Goal: Task Accomplishment & Management: Complete application form

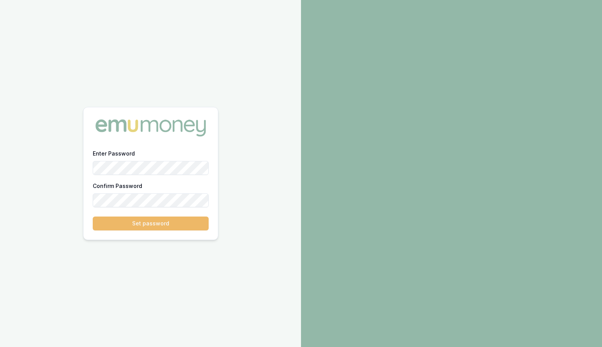
click at [153, 218] on button "Set password" at bounding box center [151, 224] width 116 height 14
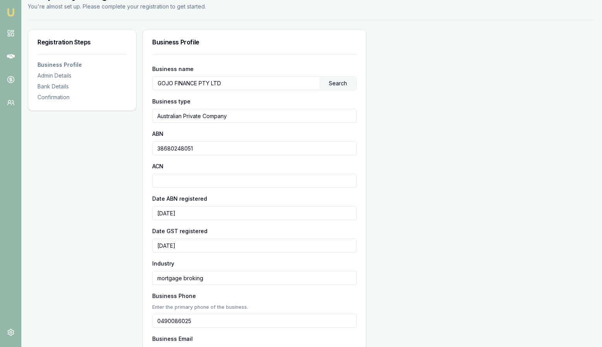
scroll to position [25, 0]
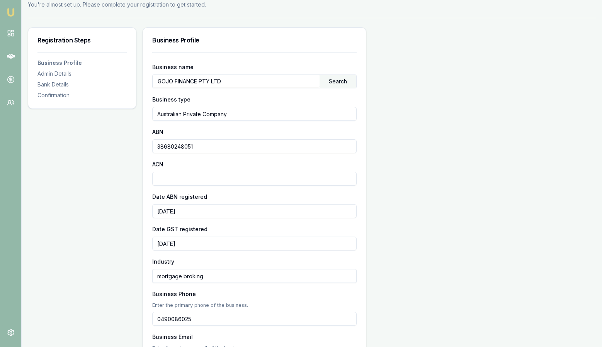
drag, startPoint x: 229, startPoint y: 145, endPoint x: 194, endPoint y: 146, distance: 35.6
click at [194, 146] on input "38680248051" at bounding box center [254, 146] width 204 height 14
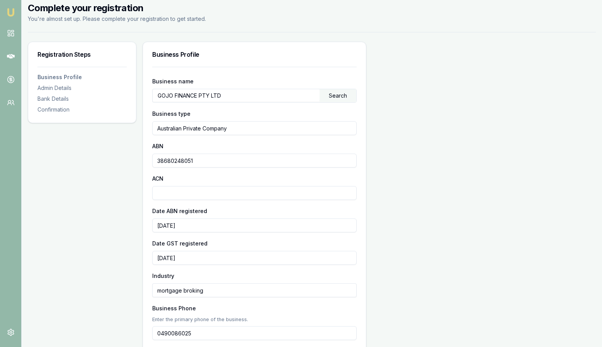
scroll to position [9, 0]
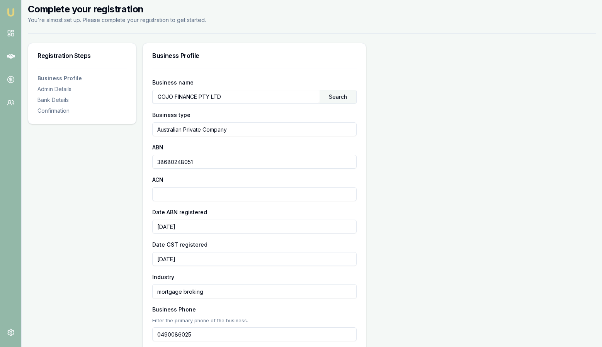
drag, startPoint x: 211, startPoint y: 166, endPoint x: 163, endPoint y: 163, distance: 48.0
click at [163, 163] on input "38680248051" at bounding box center [254, 162] width 204 height 14
click at [173, 195] on input "ACN" at bounding box center [254, 194] width 204 height 14
paste input "680248051"
type input "680248051"
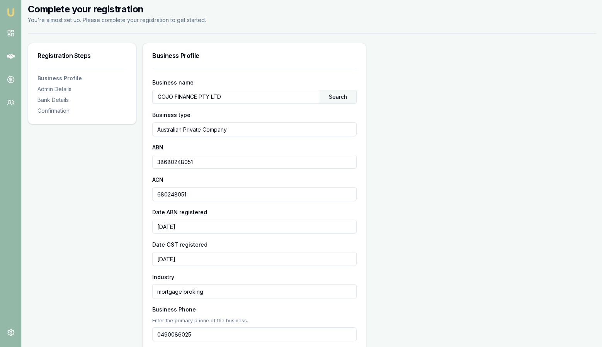
click at [423, 183] on div "Registration Steps Business Profile Admin Details Bank Details Confirmation Bus…" at bounding box center [312, 268] width 568 height 450
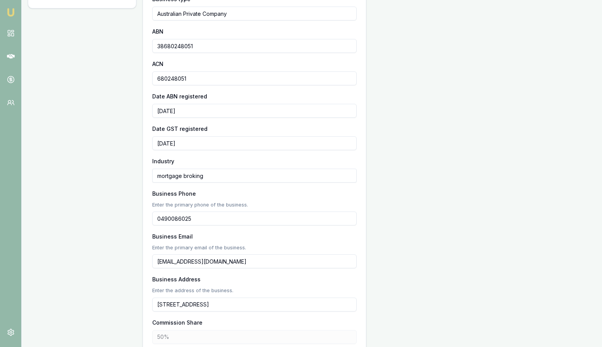
scroll to position [126, 0]
click at [209, 178] on input "mortgage broking" at bounding box center [254, 175] width 204 height 14
click at [209, 187] on div "Business name GOJO FINANCE PTY LTD Search Business type Australian Private Comp…" at bounding box center [254, 152] width 204 height 382
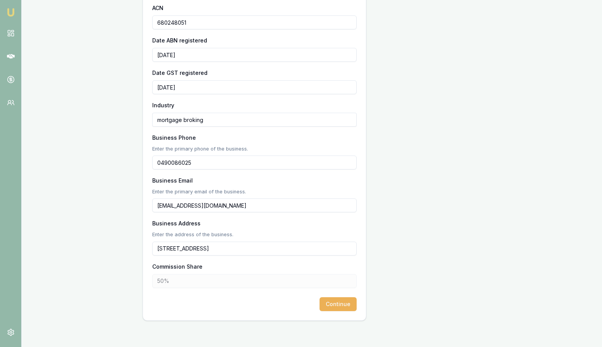
scroll to position [182, 0]
click at [335, 300] on button "Continue" at bounding box center [337, 304] width 37 height 14
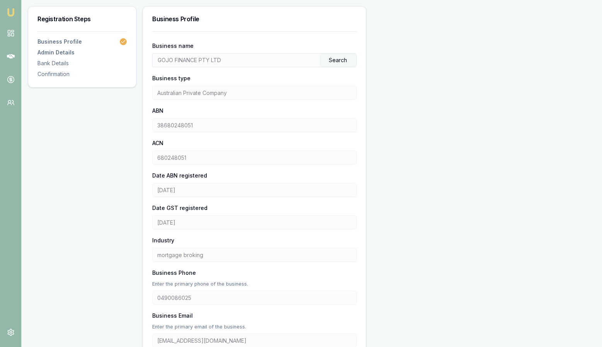
scroll to position [0, 0]
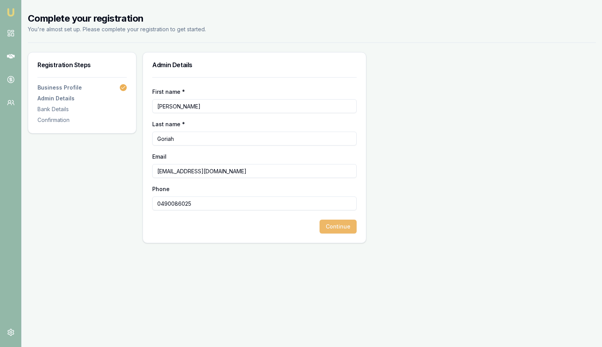
click at [329, 224] on button "Continue" at bounding box center [337, 227] width 37 height 14
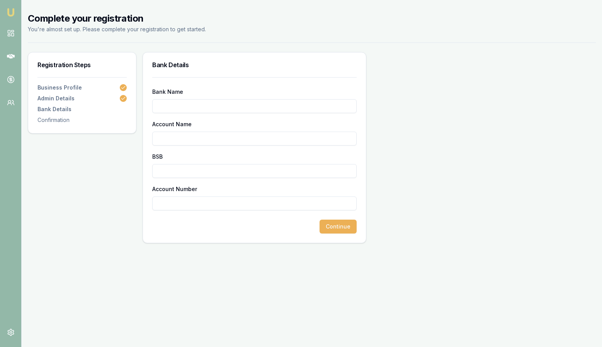
click at [231, 110] on input "Bank Name" at bounding box center [254, 106] width 204 height 14
drag, startPoint x: 239, startPoint y: 111, endPoint x: 244, endPoint y: 107, distance: 6.3
click at [243, 107] on input "CB" at bounding box center [254, 106] width 204 height 14
type input "CBA"
type input "067873"
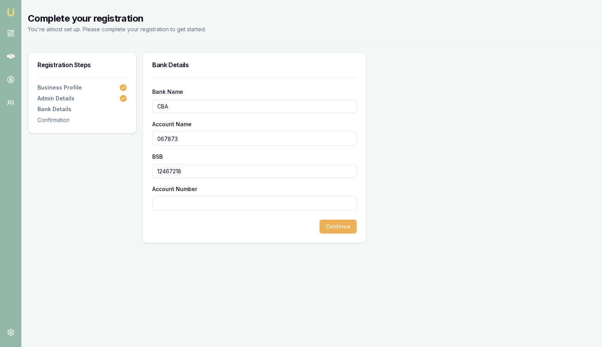
type input "12467218"
click at [188, 174] on input "12467218" at bounding box center [254, 171] width 204 height 14
click at [189, 173] on input "12467218" at bounding box center [254, 171] width 204 height 14
click at [188, 173] on input "12467218" at bounding box center [254, 171] width 204 height 14
click at [181, 204] on input "Account Number" at bounding box center [254, 204] width 204 height 14
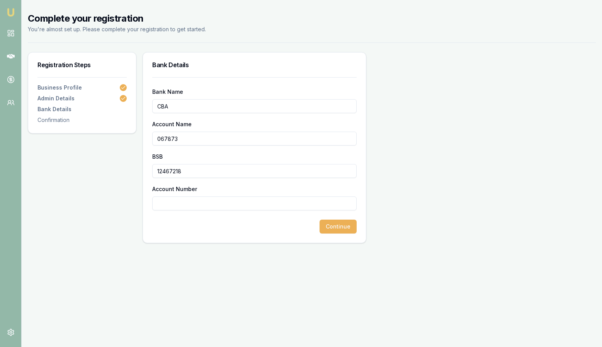
paste input "12467218"
type input "12467218"
click at [168, 135] on input "067873" at bounding box center [254, 139] width 204 height 14
click at [170, 170] on input "12467218" at bounding box center [254, 171] width 204 height 14
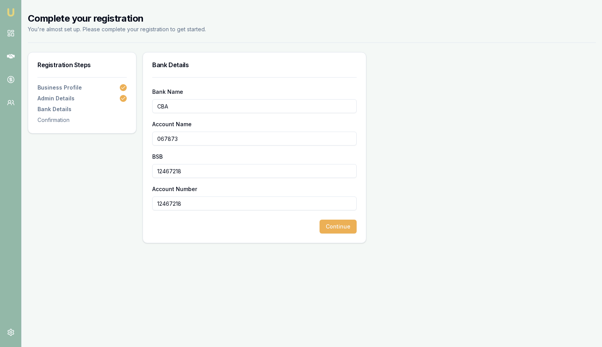
click at [170, 170] on input "12467218" at bounding box center [254, 171] width 204 height 14
paste input "067873"
type input "067873"
click at [177, 138] on input "067873" at bounding box center [254, 139] width 204 height 14
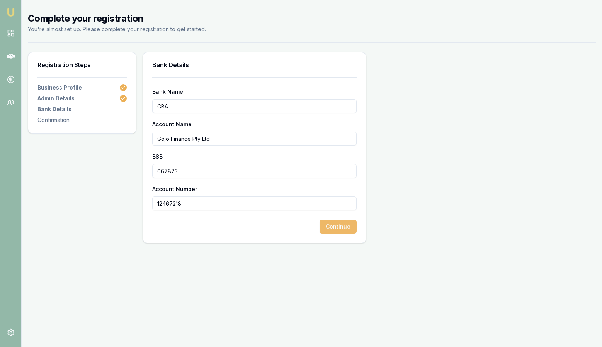
type input "Gojo Finance Pty Ltd"
click at [339, 226] on button "Continue" at bounding box center [337, 227] width 37 height 14
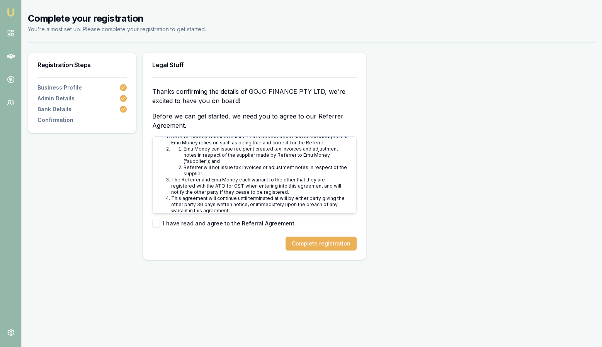
scroll to position [2424, 0]
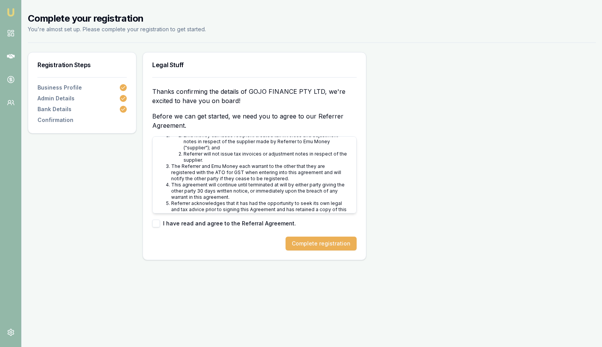
drag, startPoint x: 156, startPoint y: 224, endPoint x: 173, endPoint y: 227, distance: 16.9
click at [156, 224] on button "button" at bounding box center [156, 224] width 8 height 8
checkbox input "true"
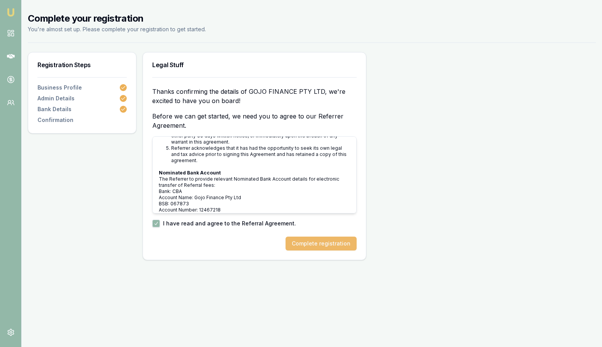
click at [317, 243] on button "Complete registration" at bounding box center [320, 244] width 71 height 14
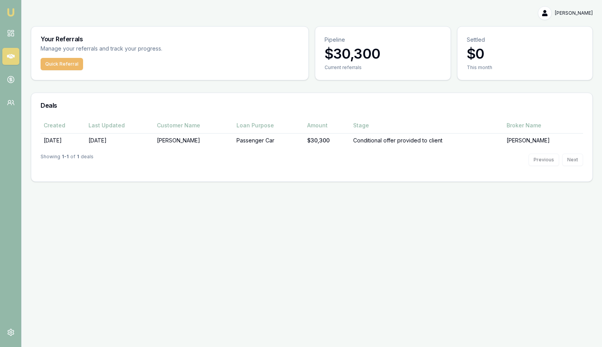
click at [77, 64] on button "Quick Referral" at bounding box center [62, 64] width 42 height 12
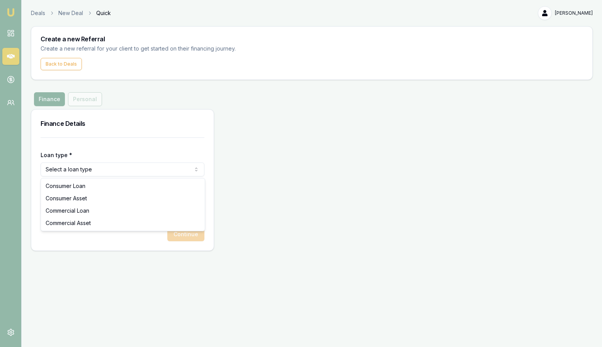
click at [101, 166] on html "Emu Money Deals New Deal Quick Emily Goriah Toggle Menu Create a new Referral C…" at bounding box center [301, 173] width 602 height 347
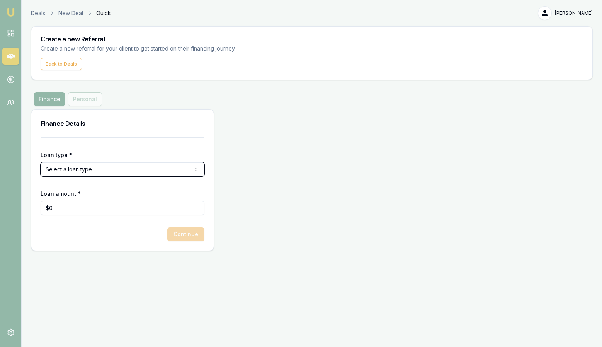
click at [105, 157] on html "Emu Money Deals New Deal Quick Emily Goriah Toggle Menu Create a new Referral C…" at bounding box center [301, 173] width 602 height 347
click at [102, 134] on div "Finance Details" at bounding box center [122, 124] width 182 height 28
click at [70, 65] on button "Back to Deals" at bounding box center [61, 64] width 41 height 12
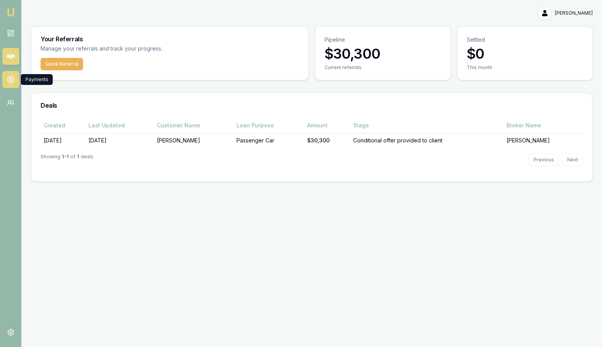
click at [12, 76] on icon at bounding box center [11, 80] width 8 height 8
